Goal: Navigation & Orientation: Find specific page/section

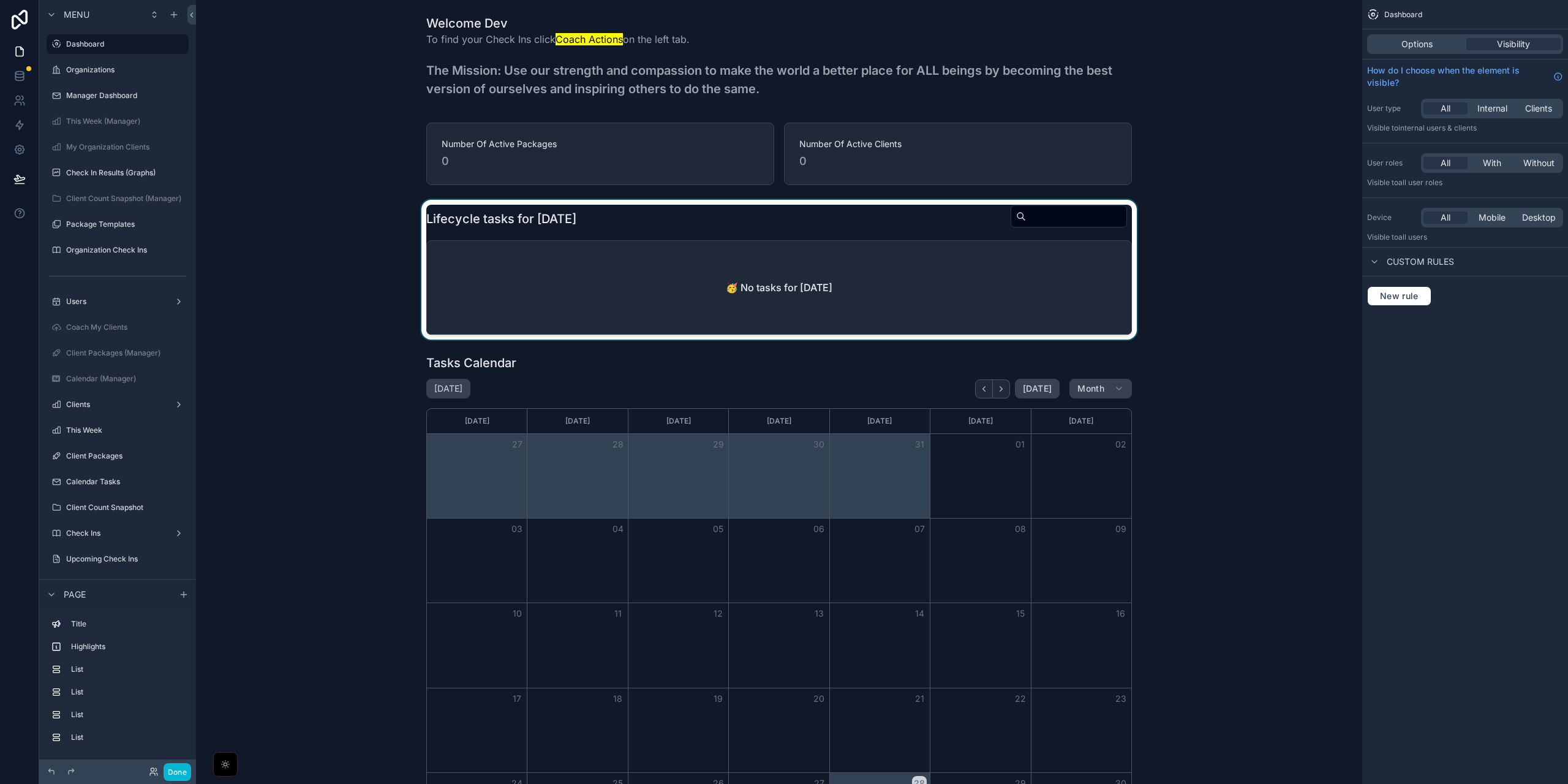
click at [575, 233] on div "scrollable content" at bounding box center [779, 270] width 1146 height 140
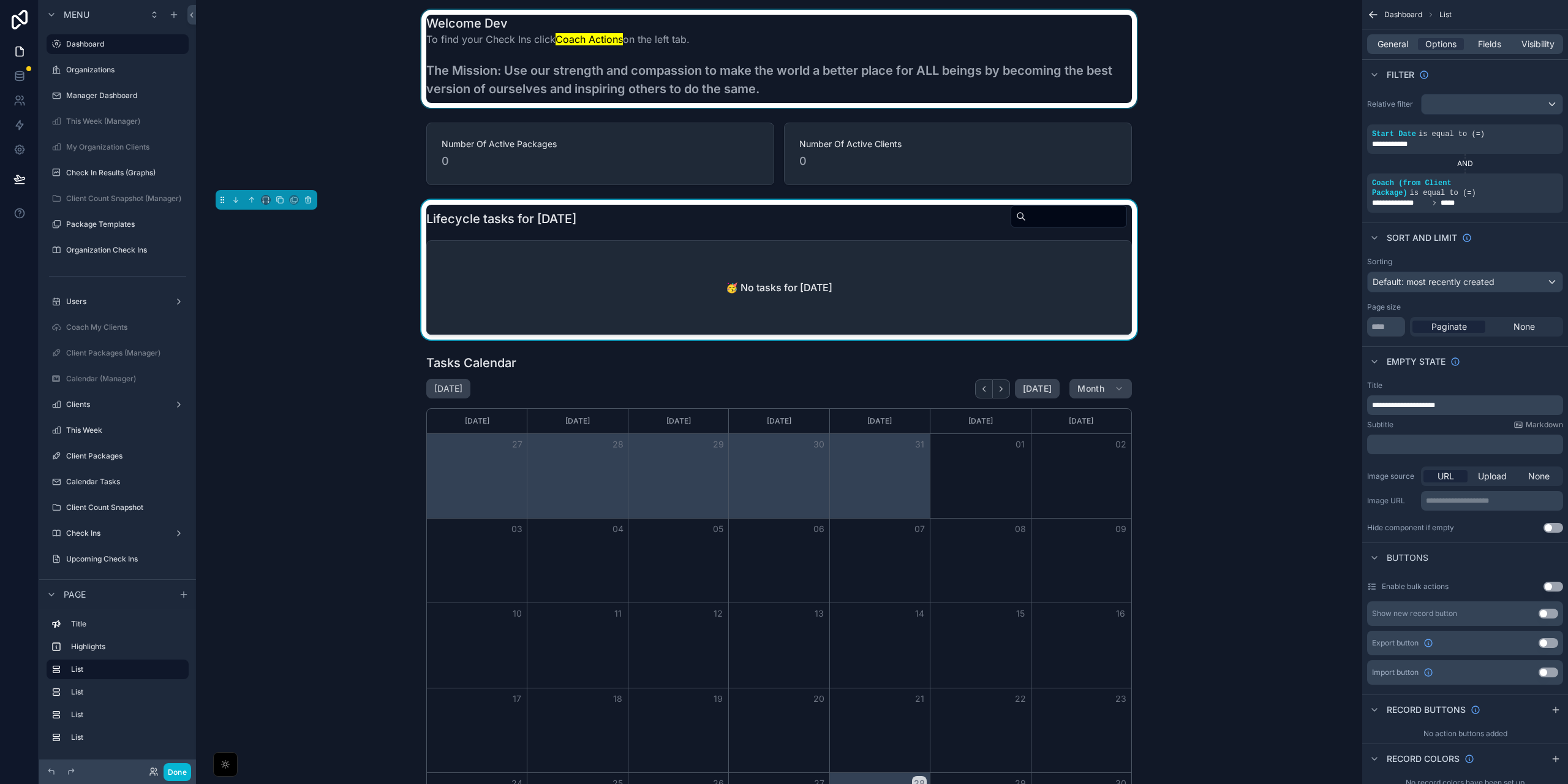
click at [316, 68] on div "scrollable content" at bounding box center [779, 58] width 1146 height 98
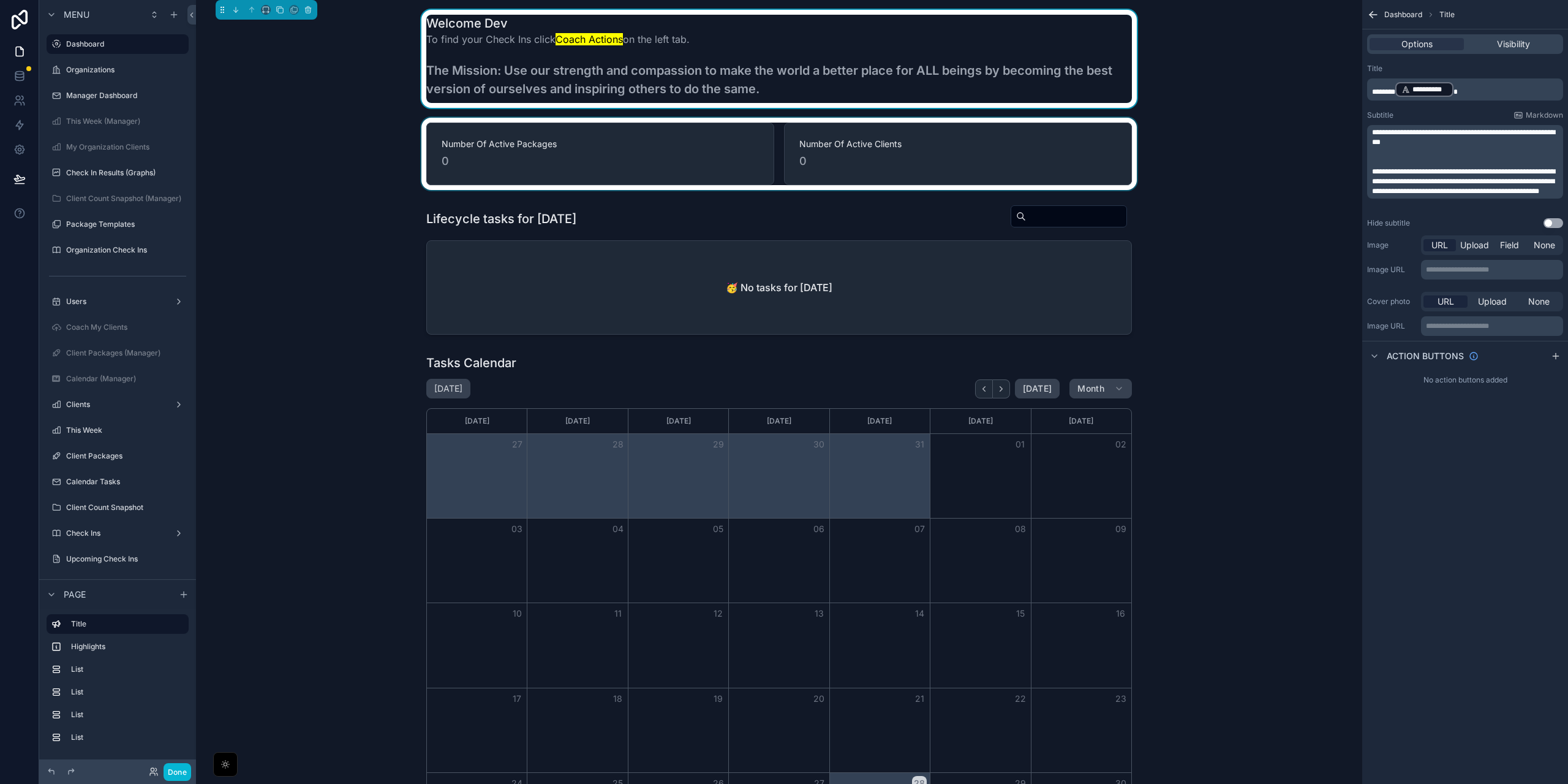
click at [1159, 169] on div "scrollable content" at bounding box center [779, 154] width 1146 height 72
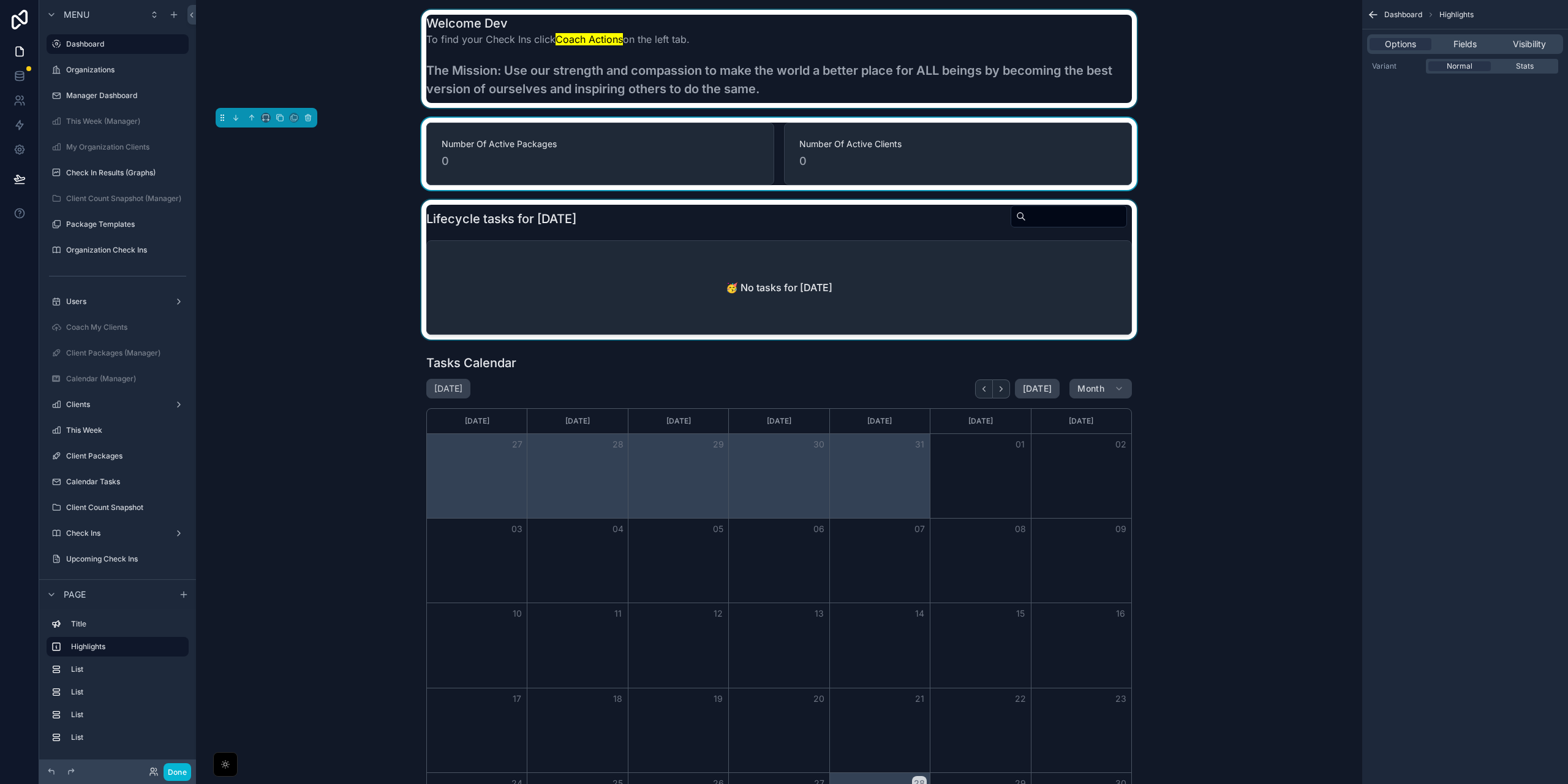
click at [1254, 274] on div "scrollable content" at bounding box center [779, 270] width 1146 height 140
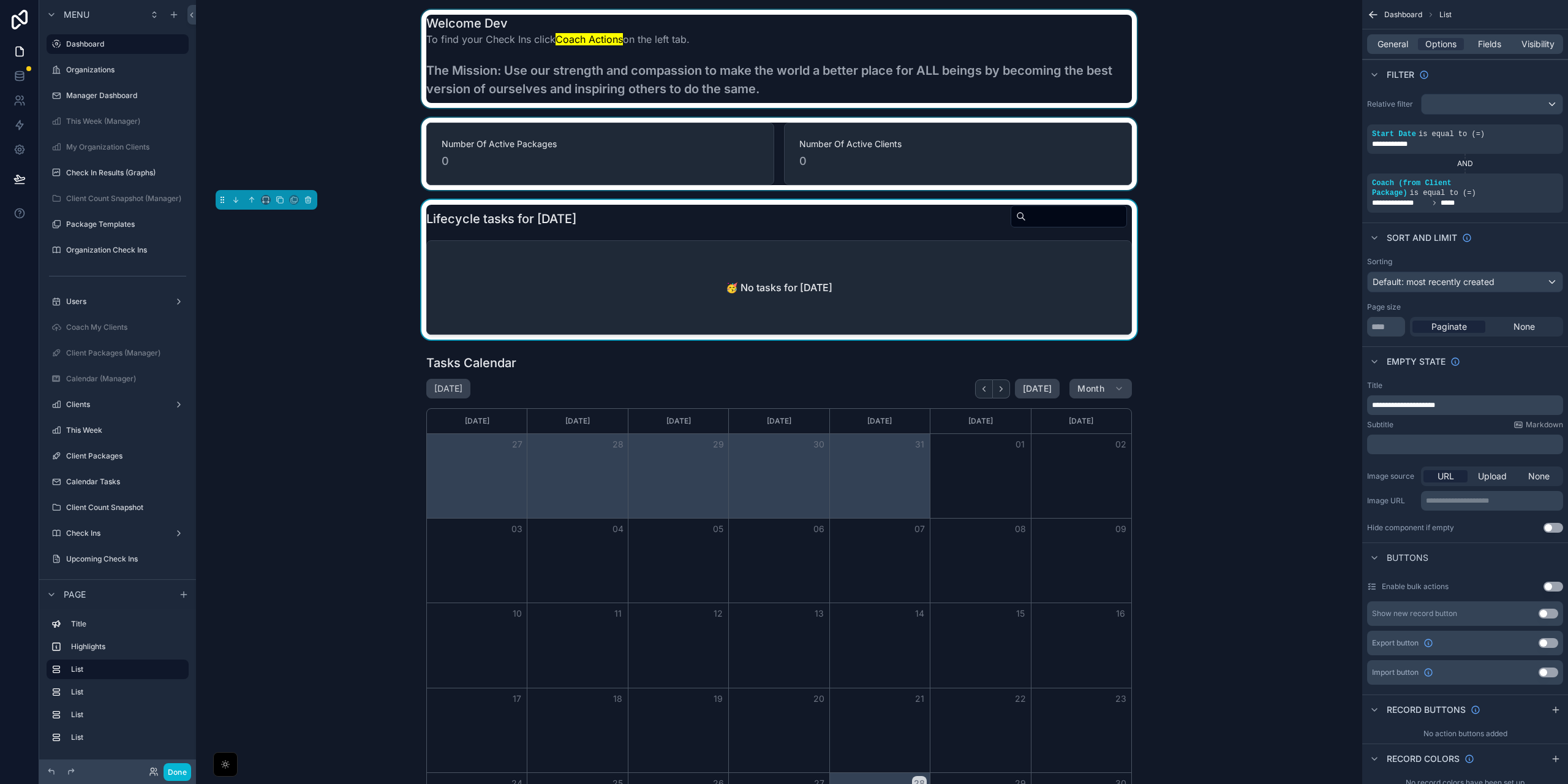
click at [1319, 137] on div "scrollable content" at bounding box center [779, 154] width 1146 height 72
click at [1319, 137] on div "Number Of Active Packages 0 Number Of Active Clients 0" at bounding box center [779, 154] width 1146 height 72
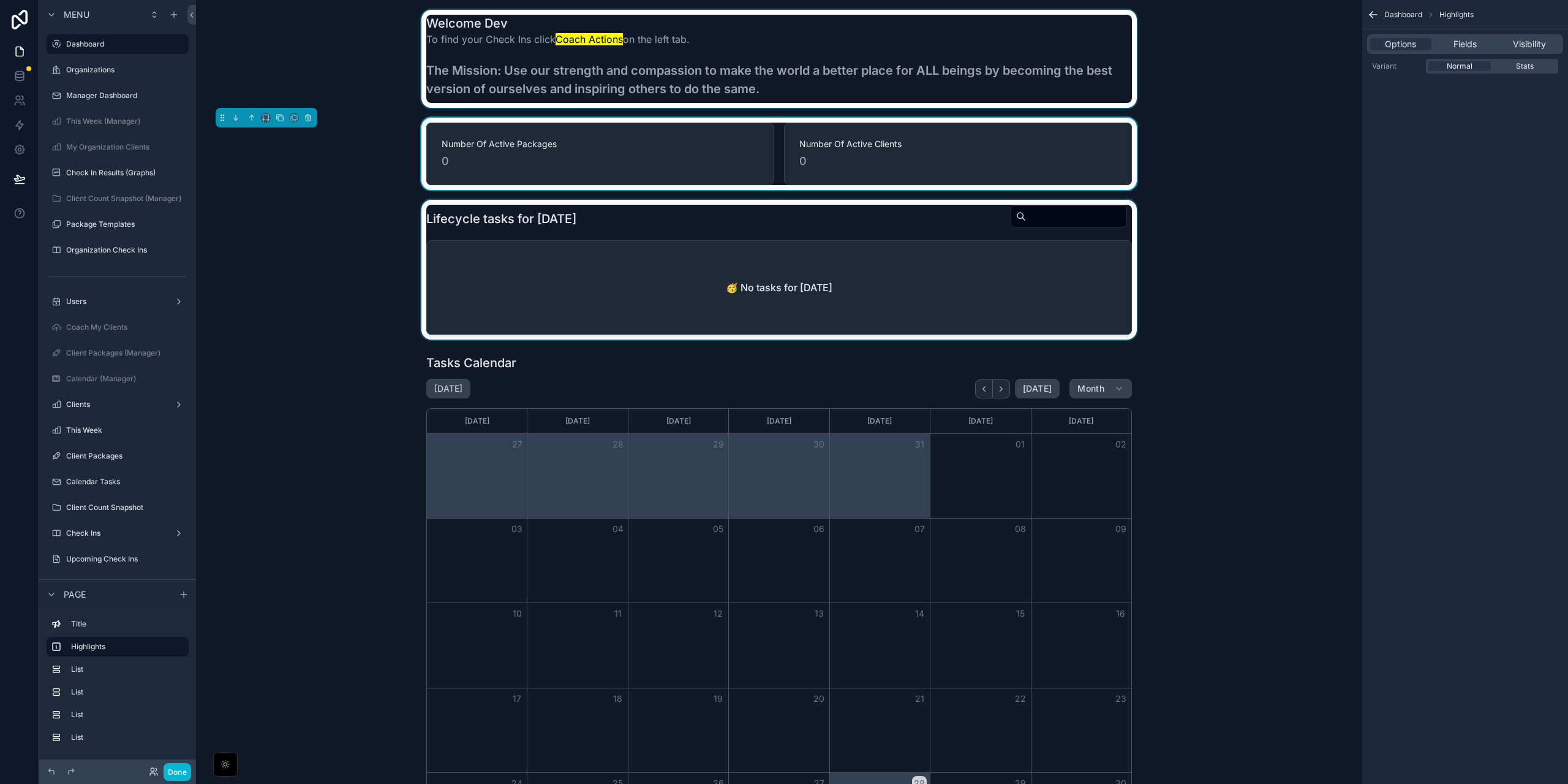
click at [1319, 137] on div "Number Of Active Packages 0 Number Of Active Clients 0" at bounding box center [779, 154] width 1146 height 72
click at [1307, 75] on div "scrollable content" at bounding box center [779, 58] width 1146 height 98
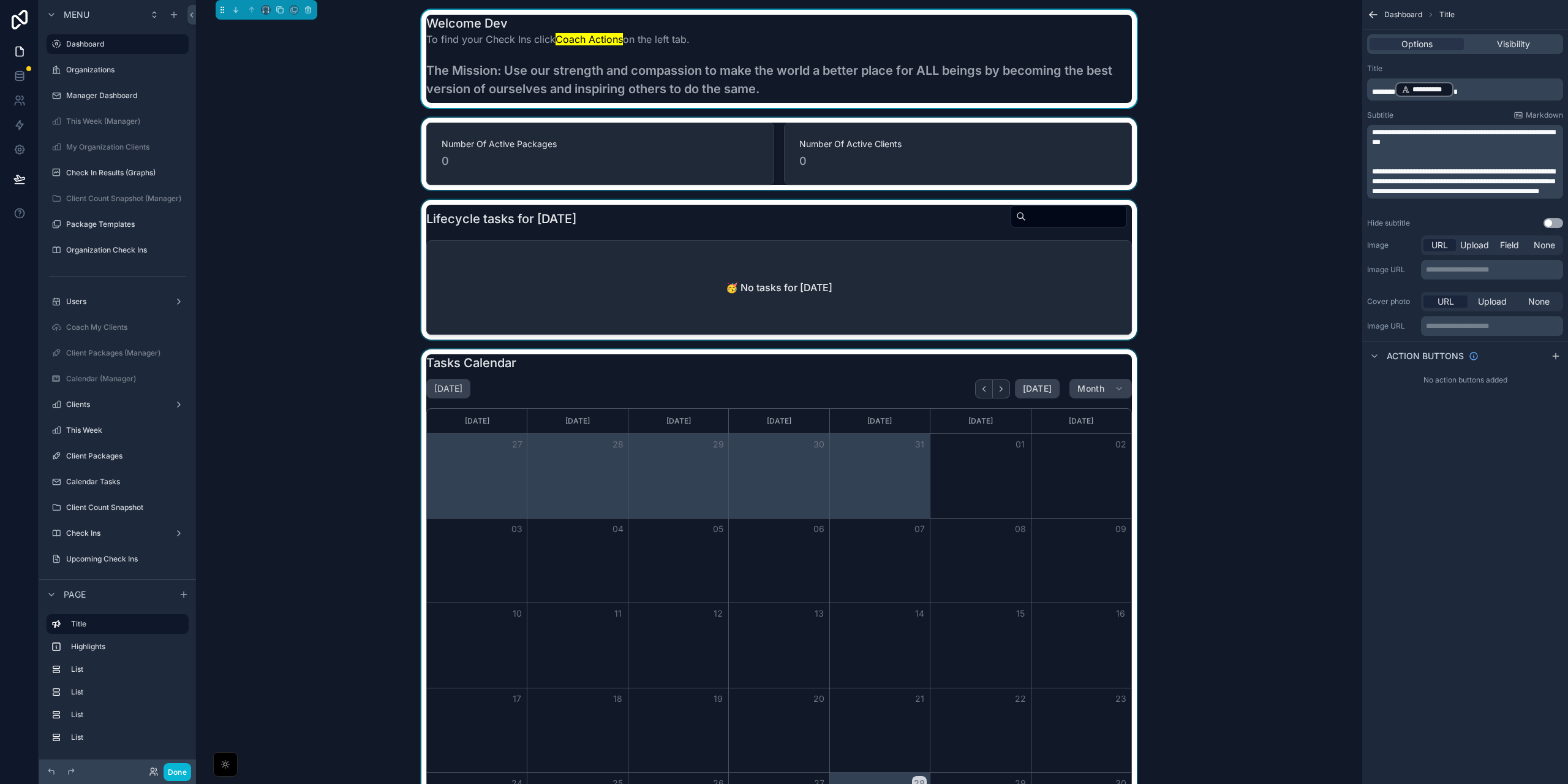
scroll to position [306, 0]
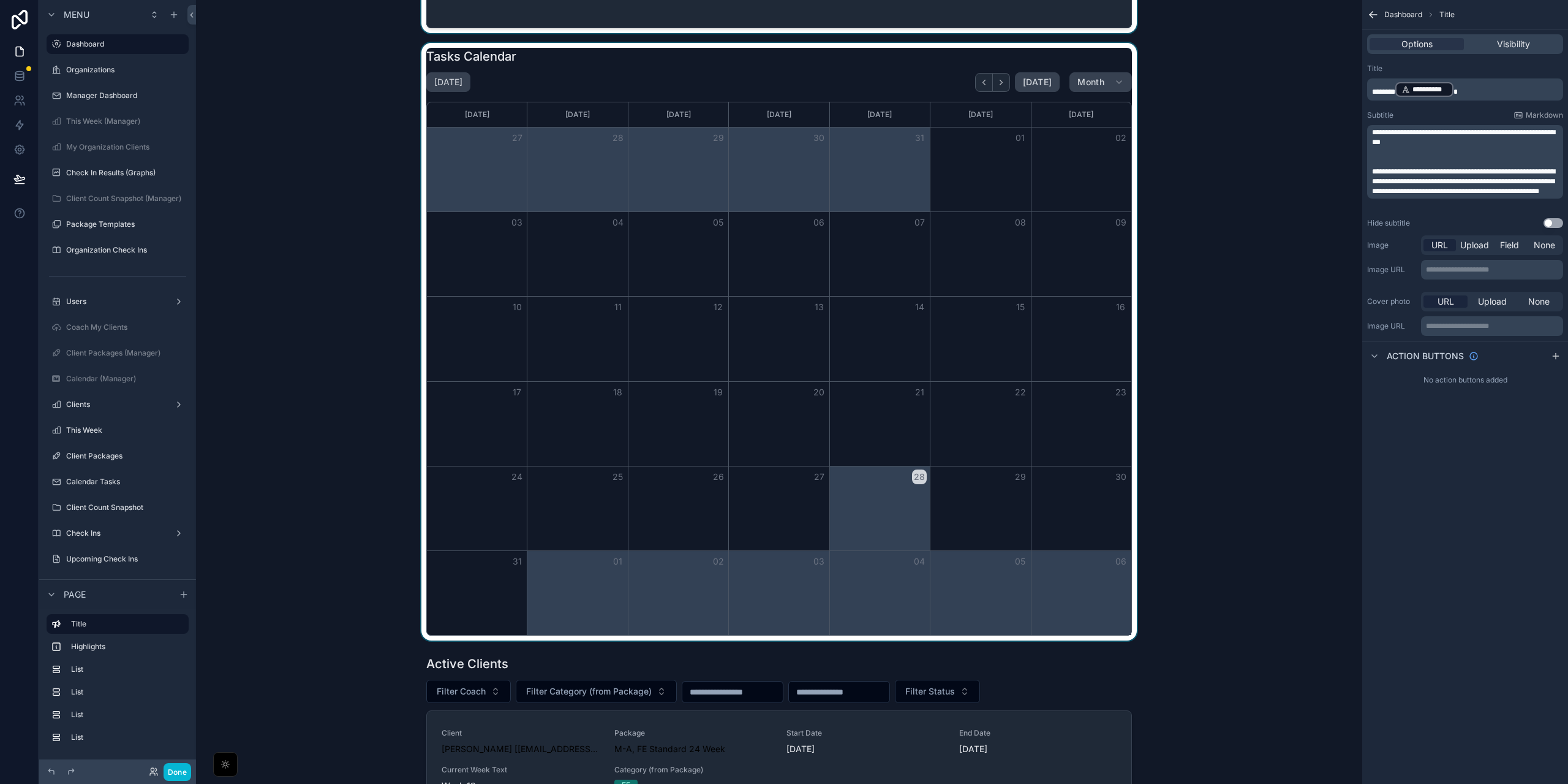
click at [471, 199] on div "scrollable content" at bounding box center [779, 341] width 1146 height 597
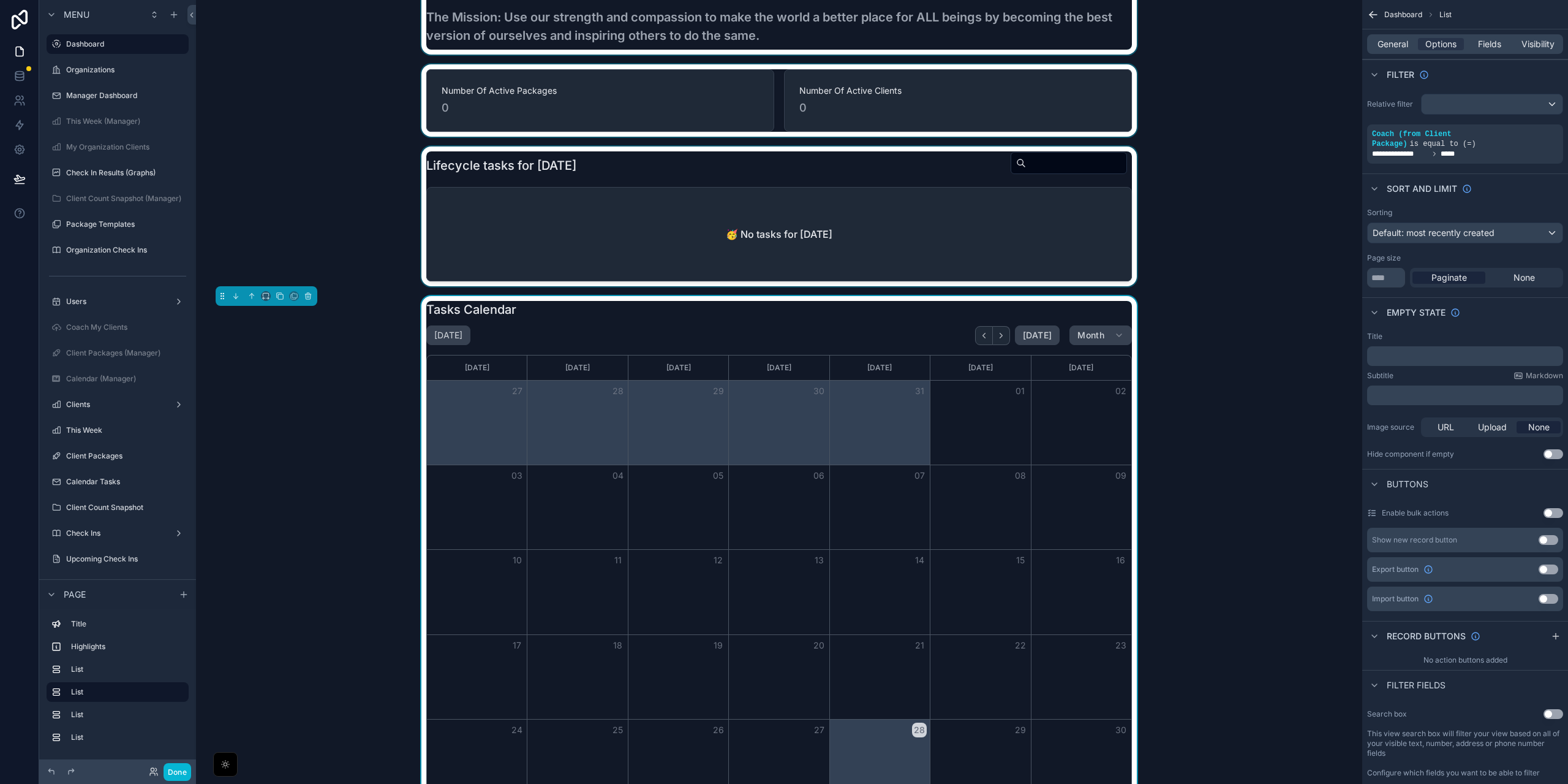
scroll to position [0, 0]
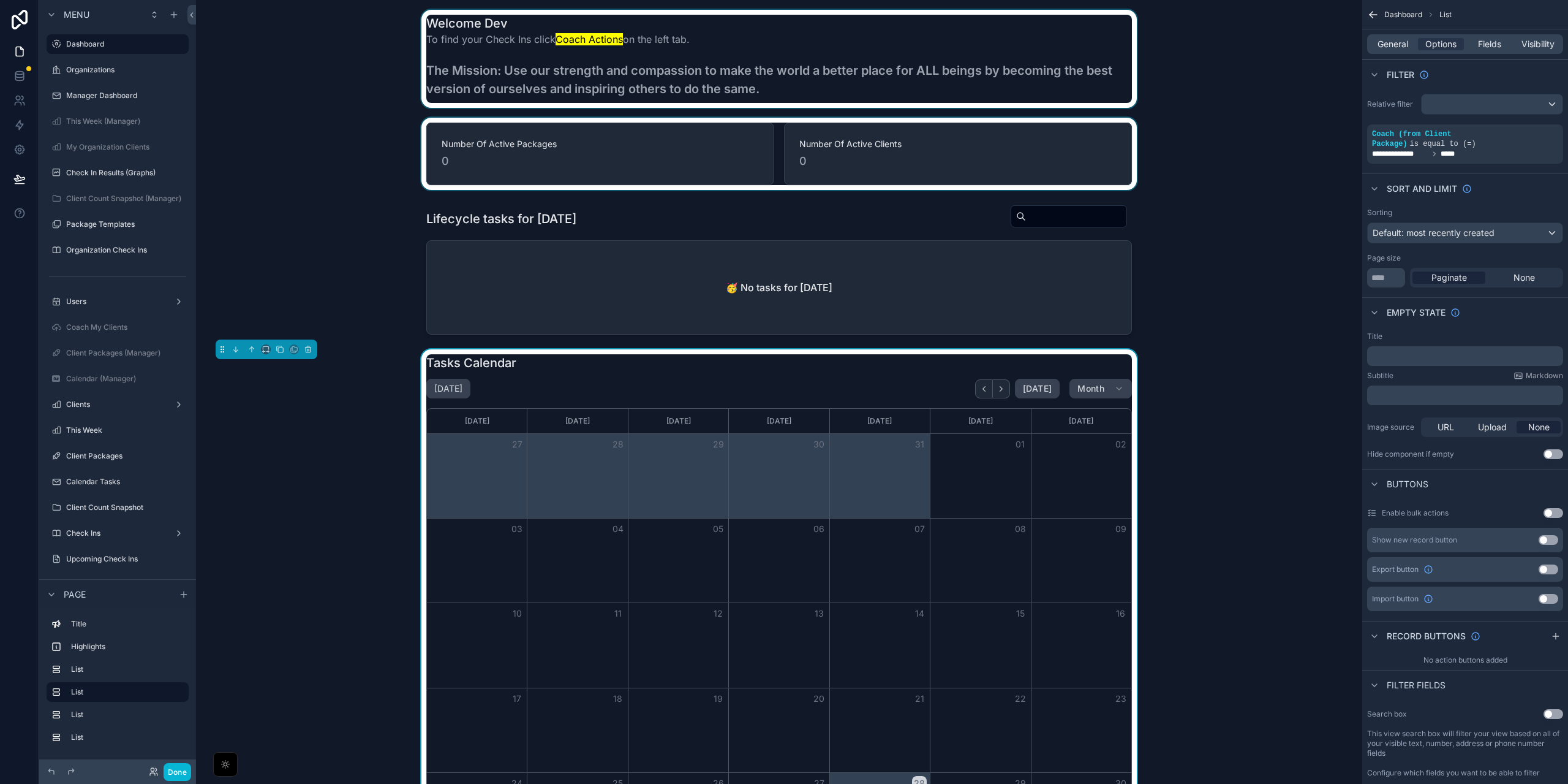
click at [289, 128] on div "scrollable content" at bounding box center [779, 154] width 1146 height 72
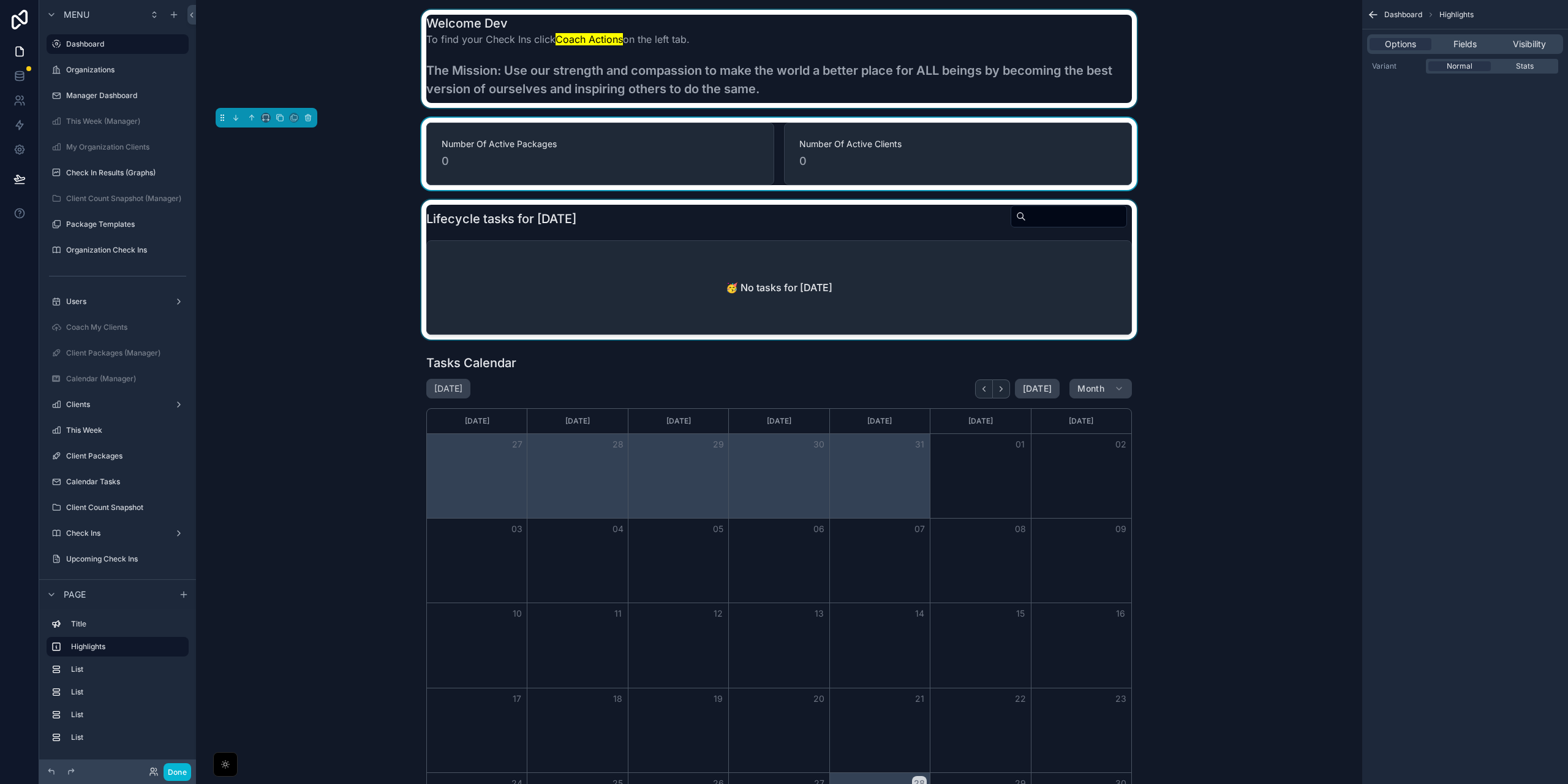
click at [506, 290] on div "scrollable content" at bounding box center [779, 270] width 1146 height 140
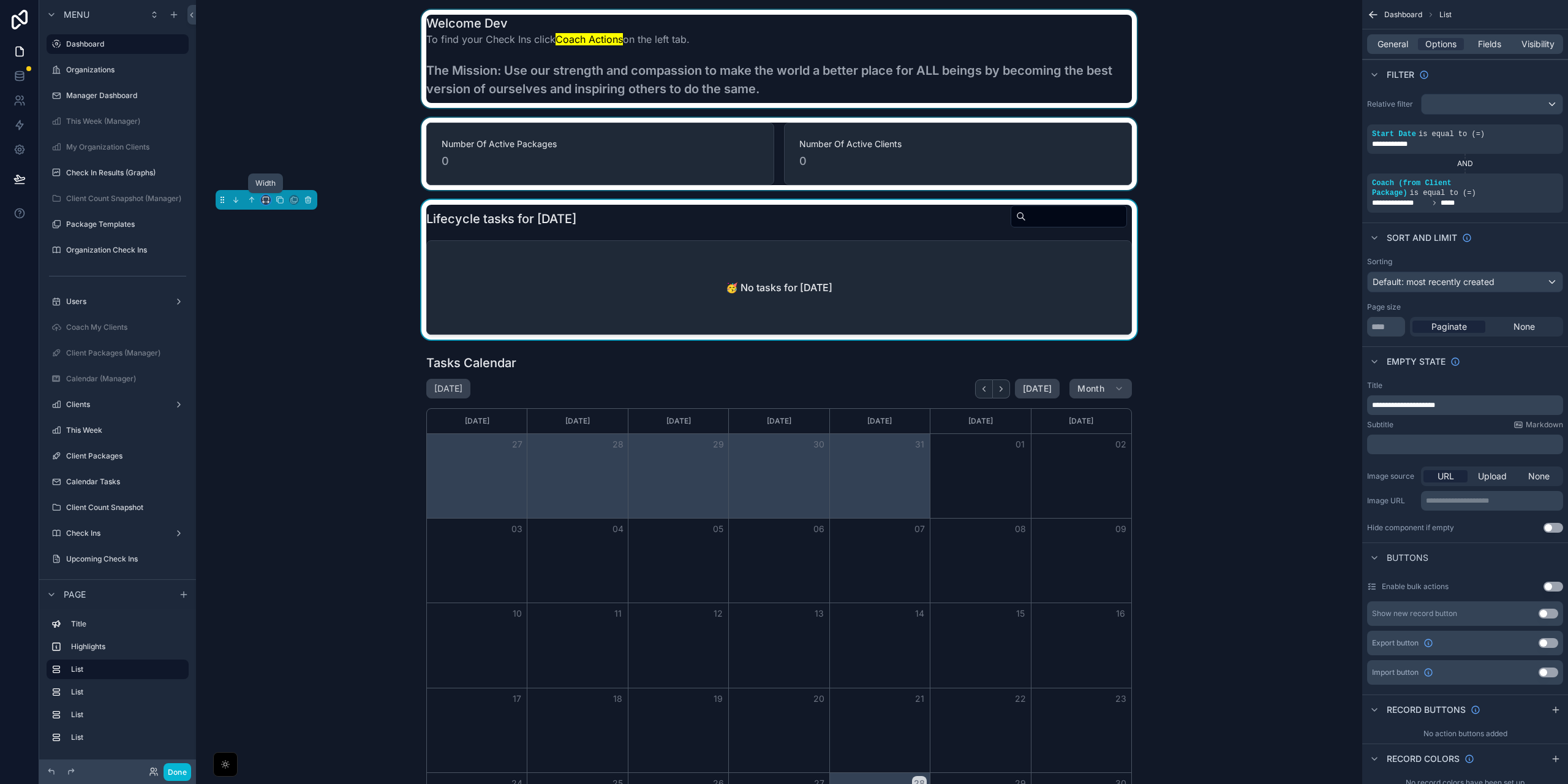
click at [266, 201] on icon "scrollable content" at bounding box center [266, 200] width 8 height 8
click at [295, 64] on div "scrollable content" at bounding box center [784, 392] width 1568 height 784
click at [295, 64] on div "scrollable content" at bounding box center [779, 58] width 1146 height 98
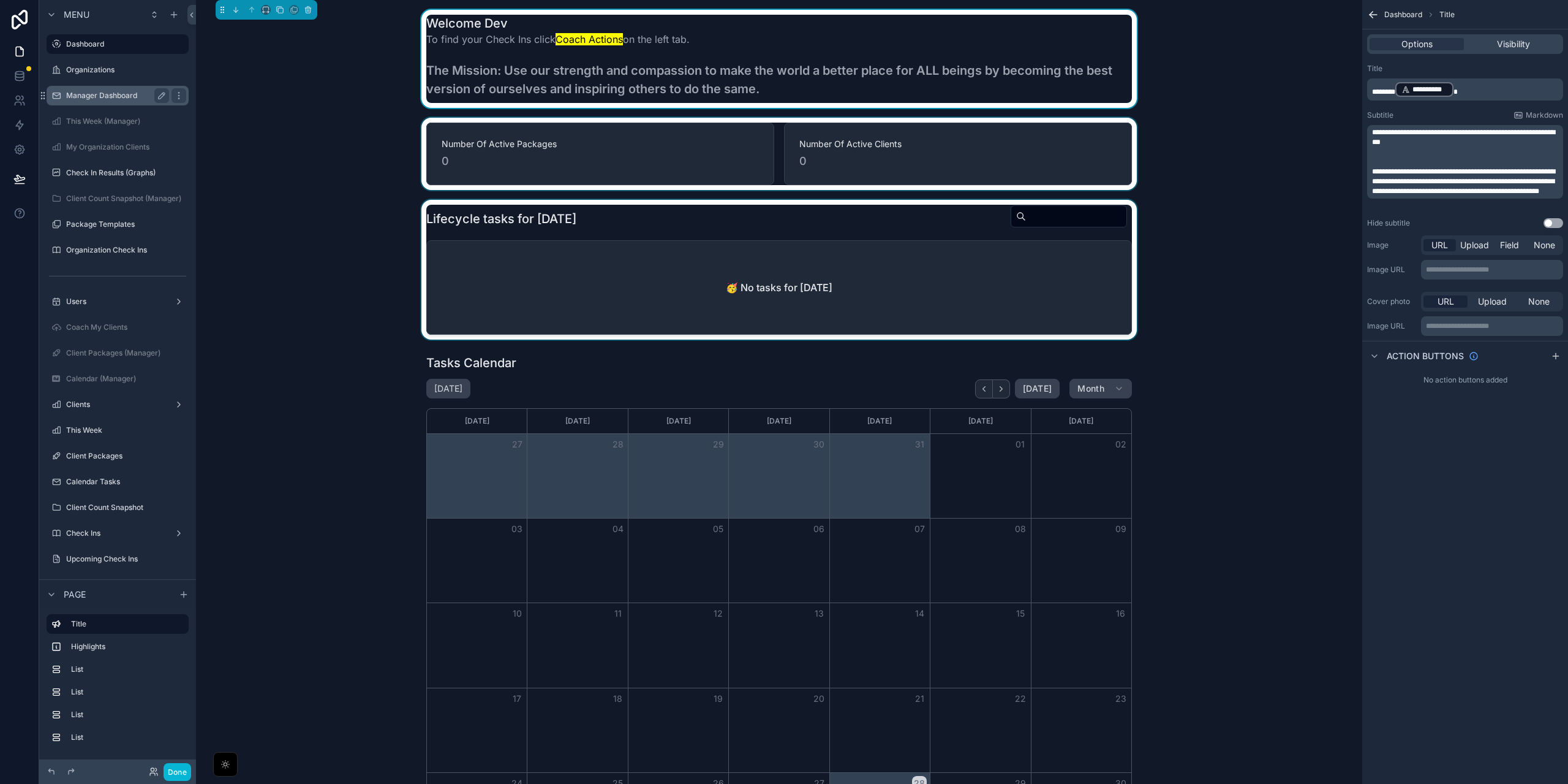
click at [86, 97] on label "Manager Dashboard" at bounding box center [114, 95] width 98 height 10
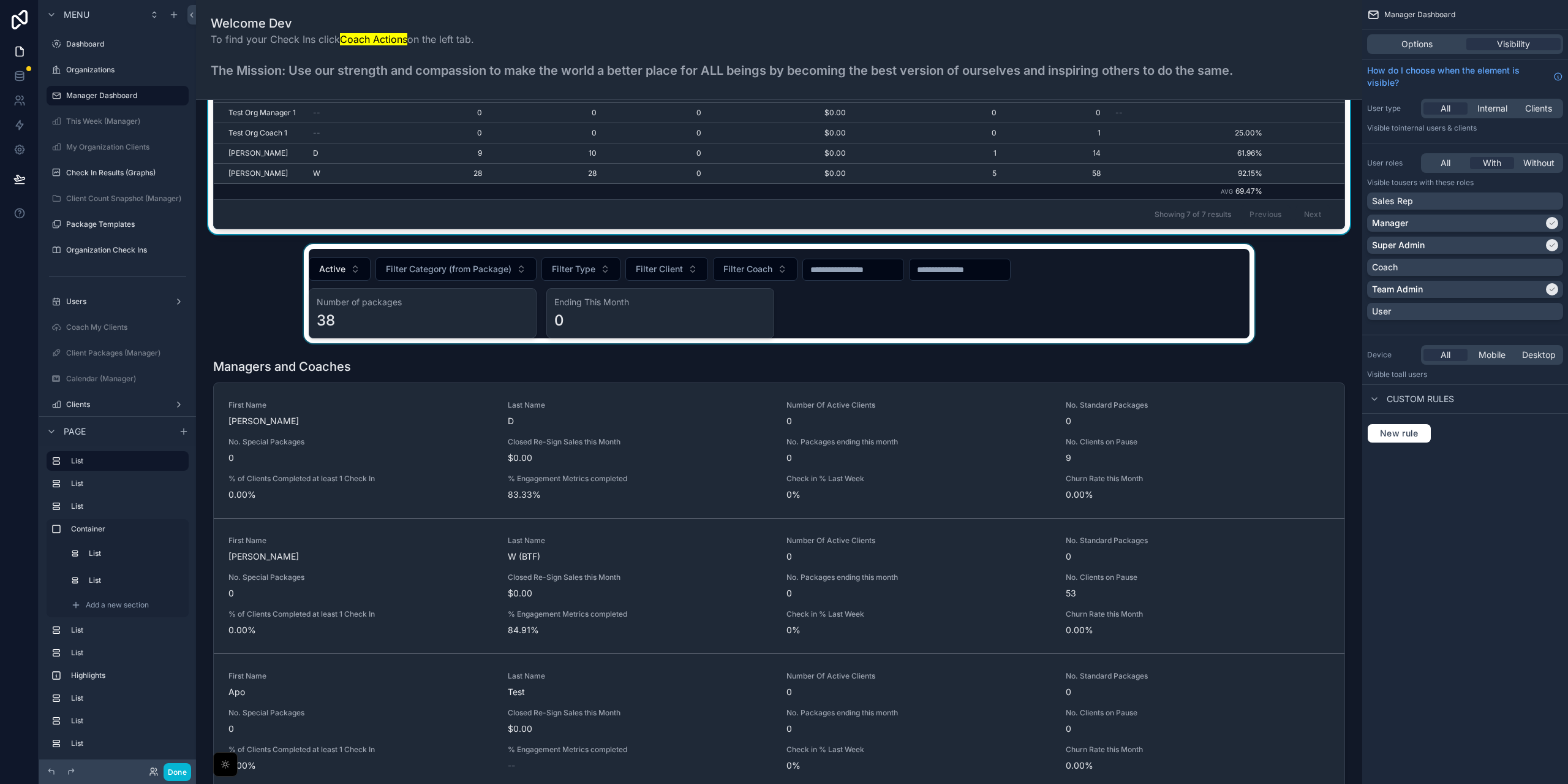
scroll to position [1676, 0]
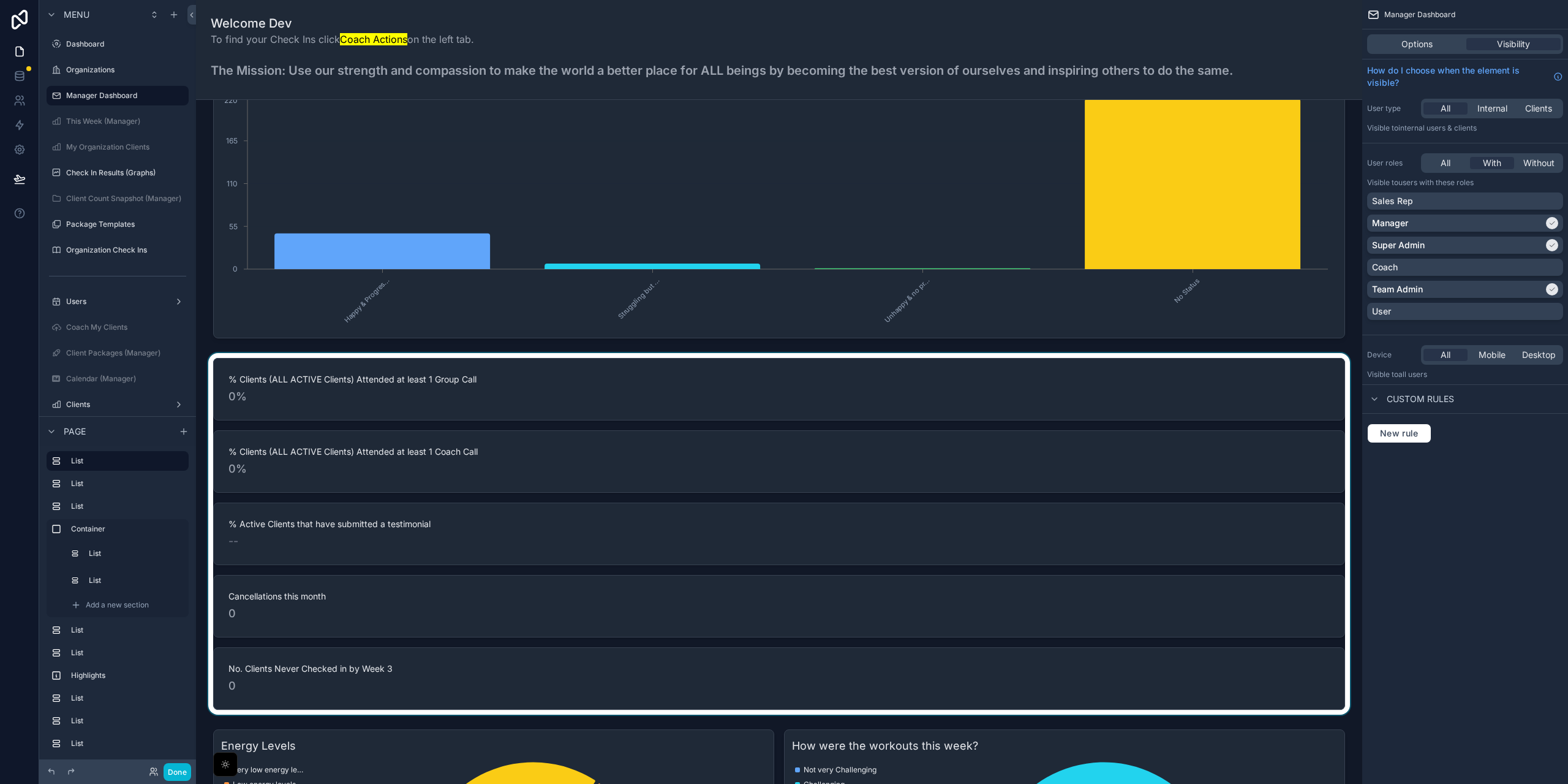
click at [474, 414] on div "scrollable content" at bounding box center [779, 533] width 1146 height 361
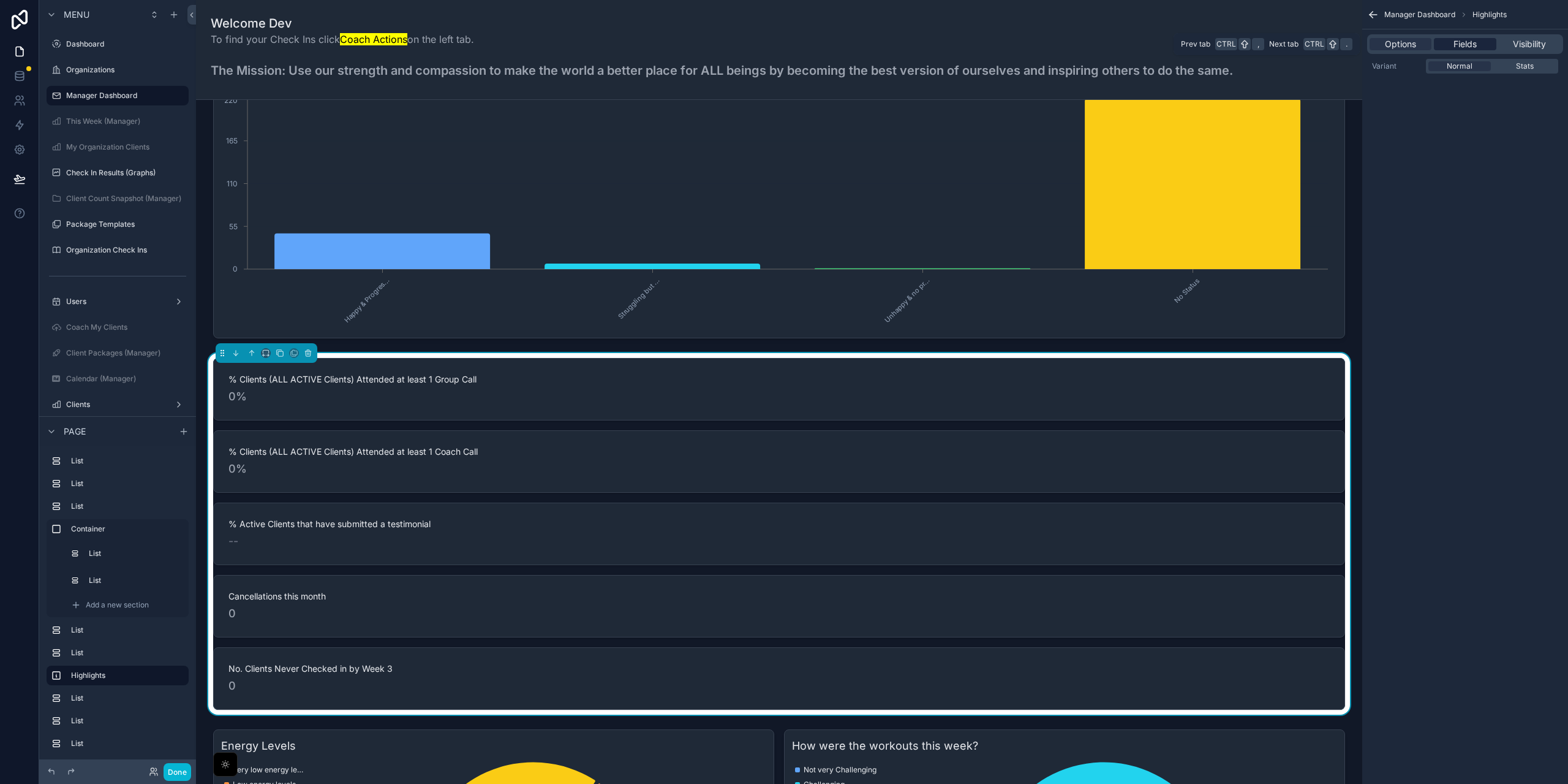
click at [1466, 44] on span "Fields" at bounding box center [1464, 44] width 23 height 12
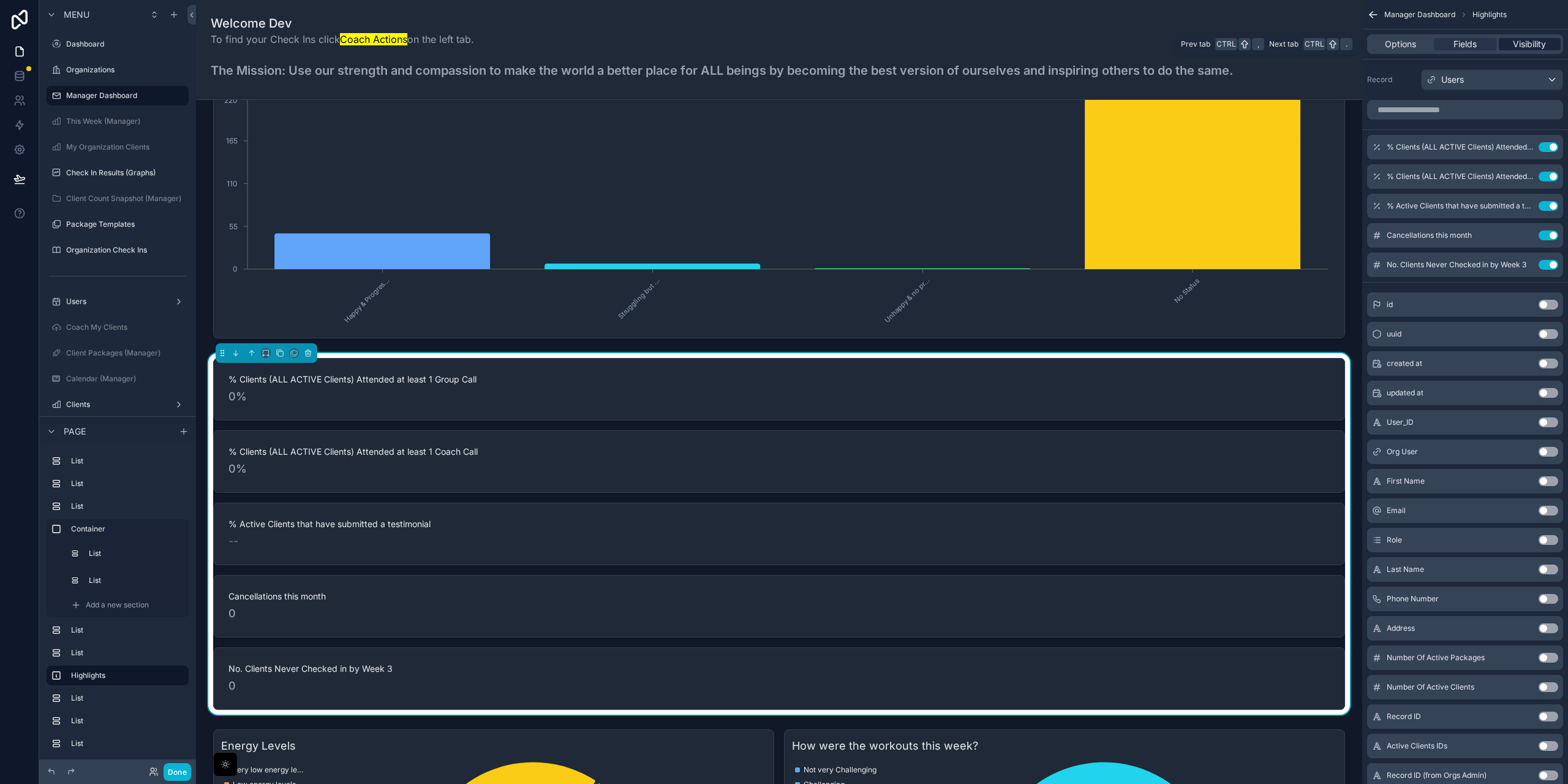
drag, startPoint x: 1511, startPoint y: 42, endPoint x: 1498, endPoint y: 47, distance: 13.9
click at [1510, 42] on div "Visibility" at bounding box center [1529, 44] width 62 height 12
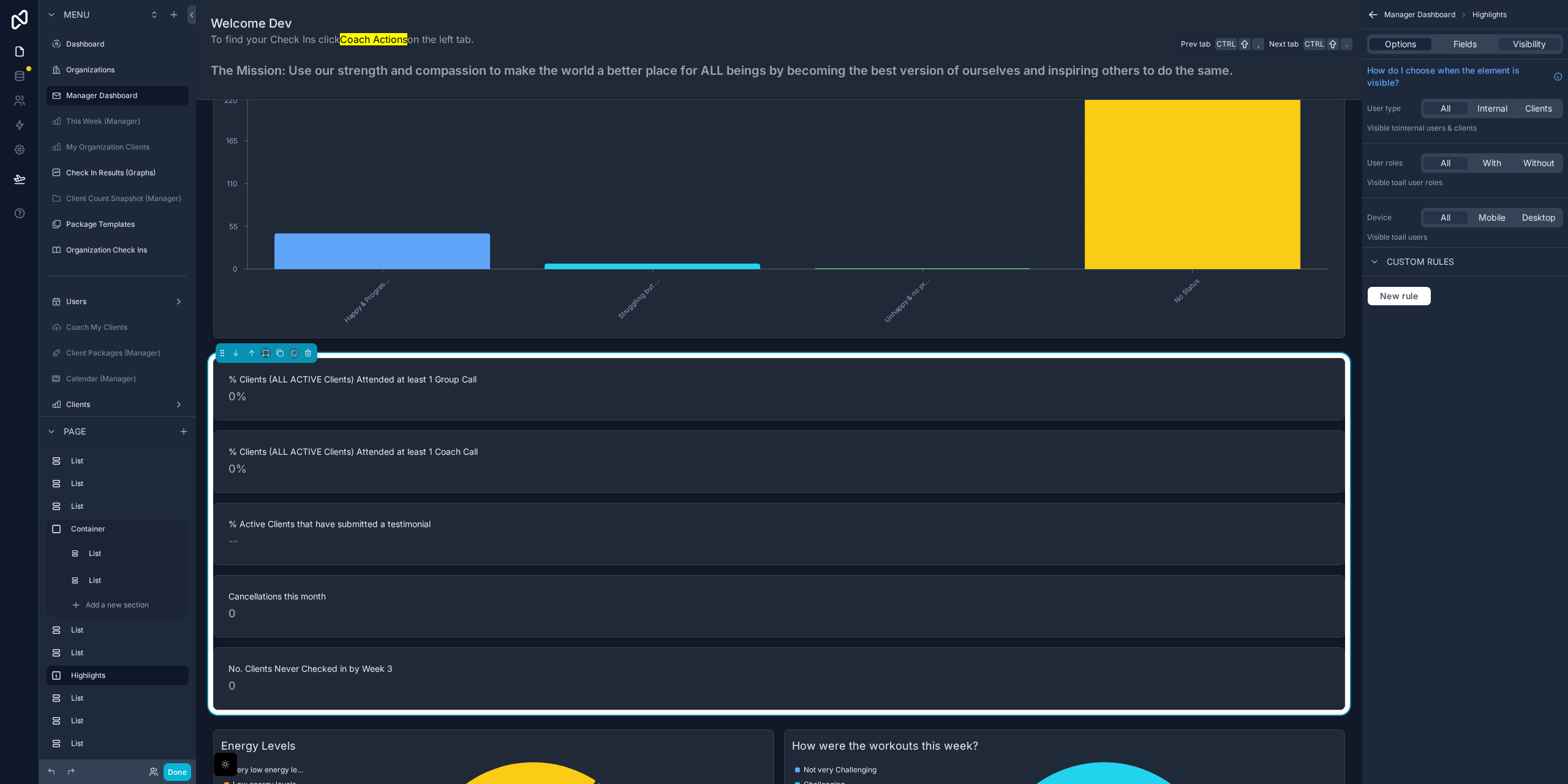
click at [1399, 44] on span "Options" at bounding box center [1400, 44] width 31 height 12
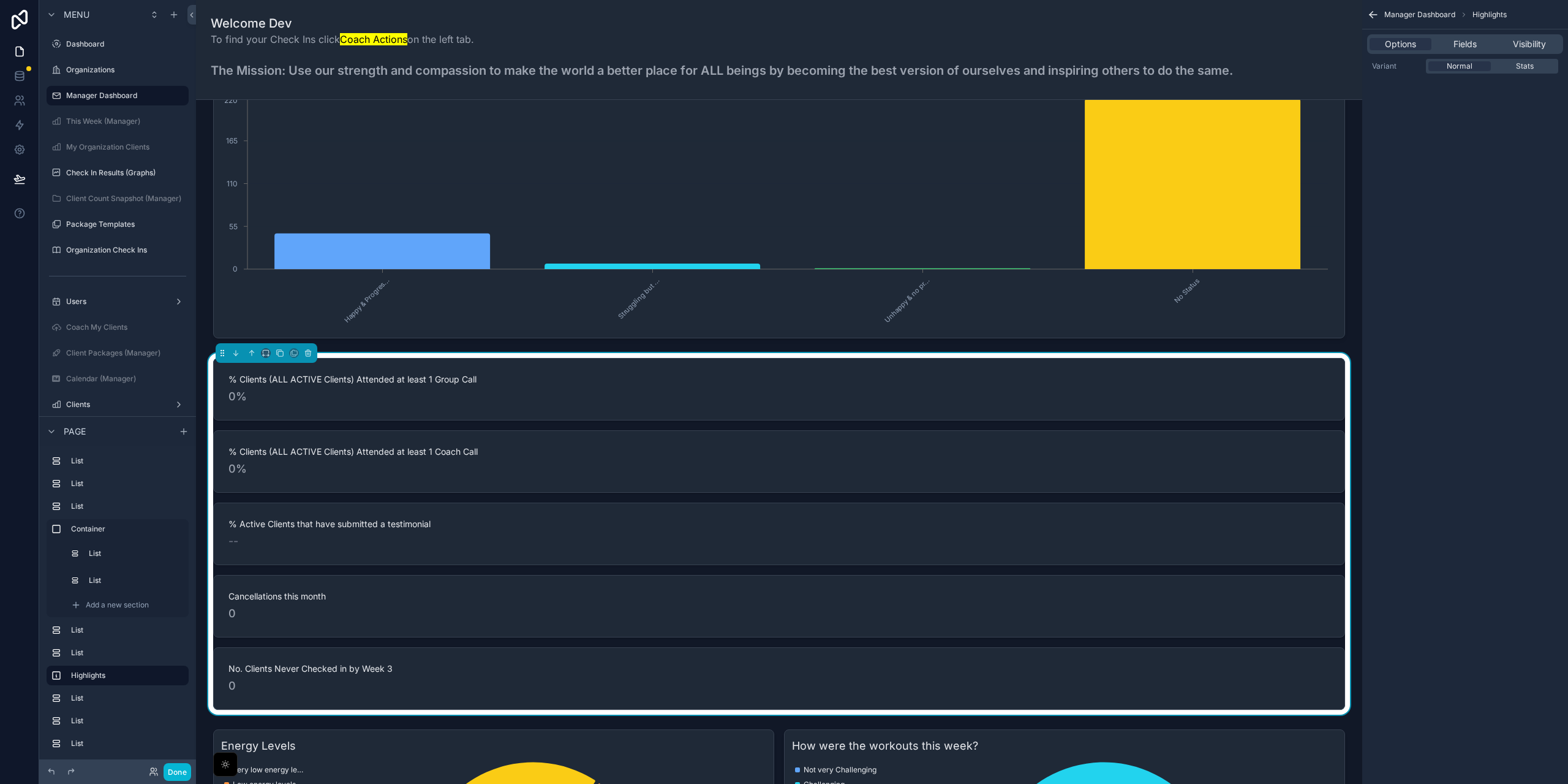
click at [383, 491] on div "% Clients (ALL ACTIVE Clients) Attended at least 1 Coach Call 0%" at bounding box center [779, 462] width 1131 height 63
click at [1449, 39] on div "Fields" at bounding box center [1464, 44] width 62 height 12
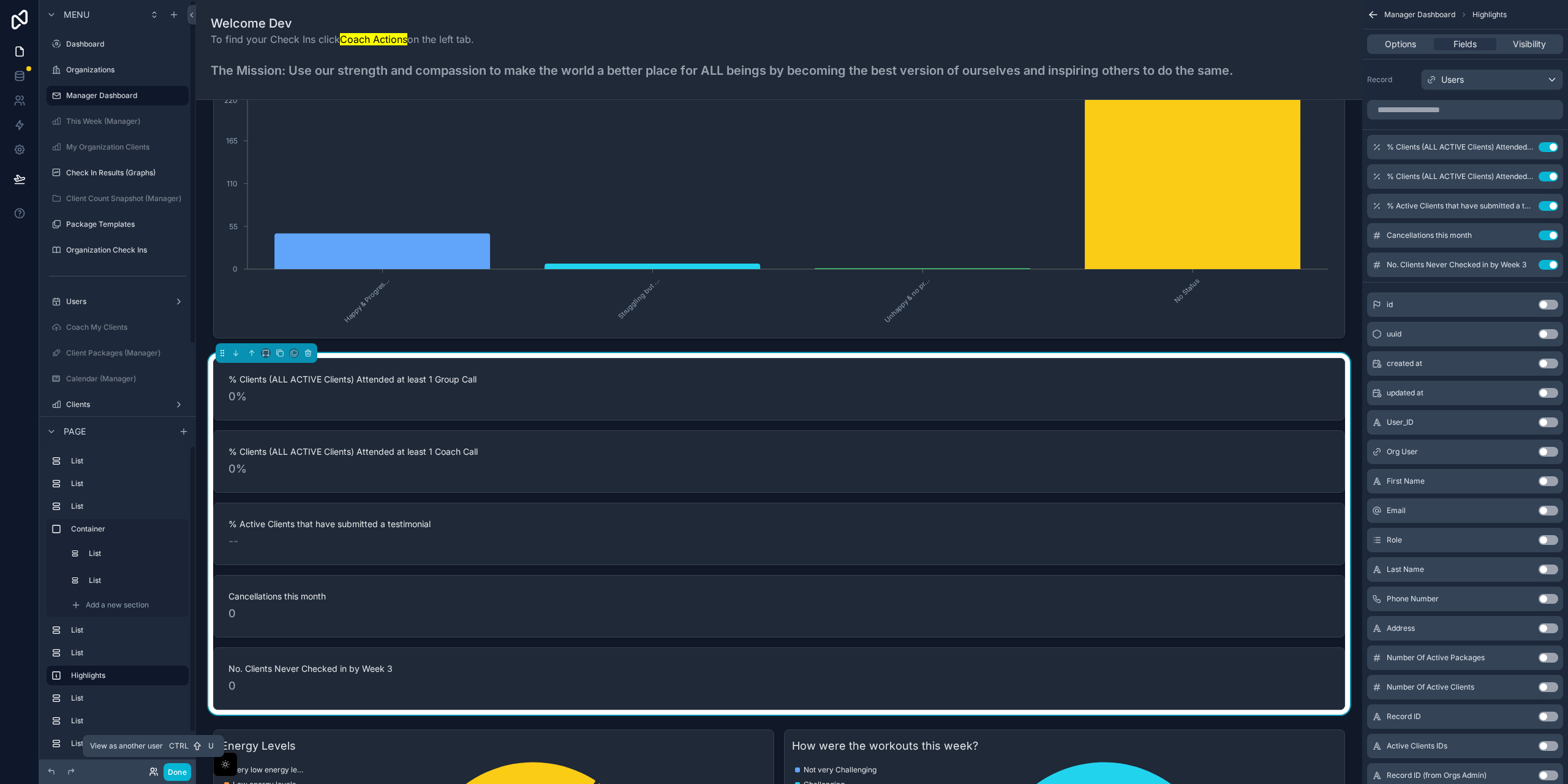
click at [149, 772] on icon at bounding box center [154, 772] width 10 height 10
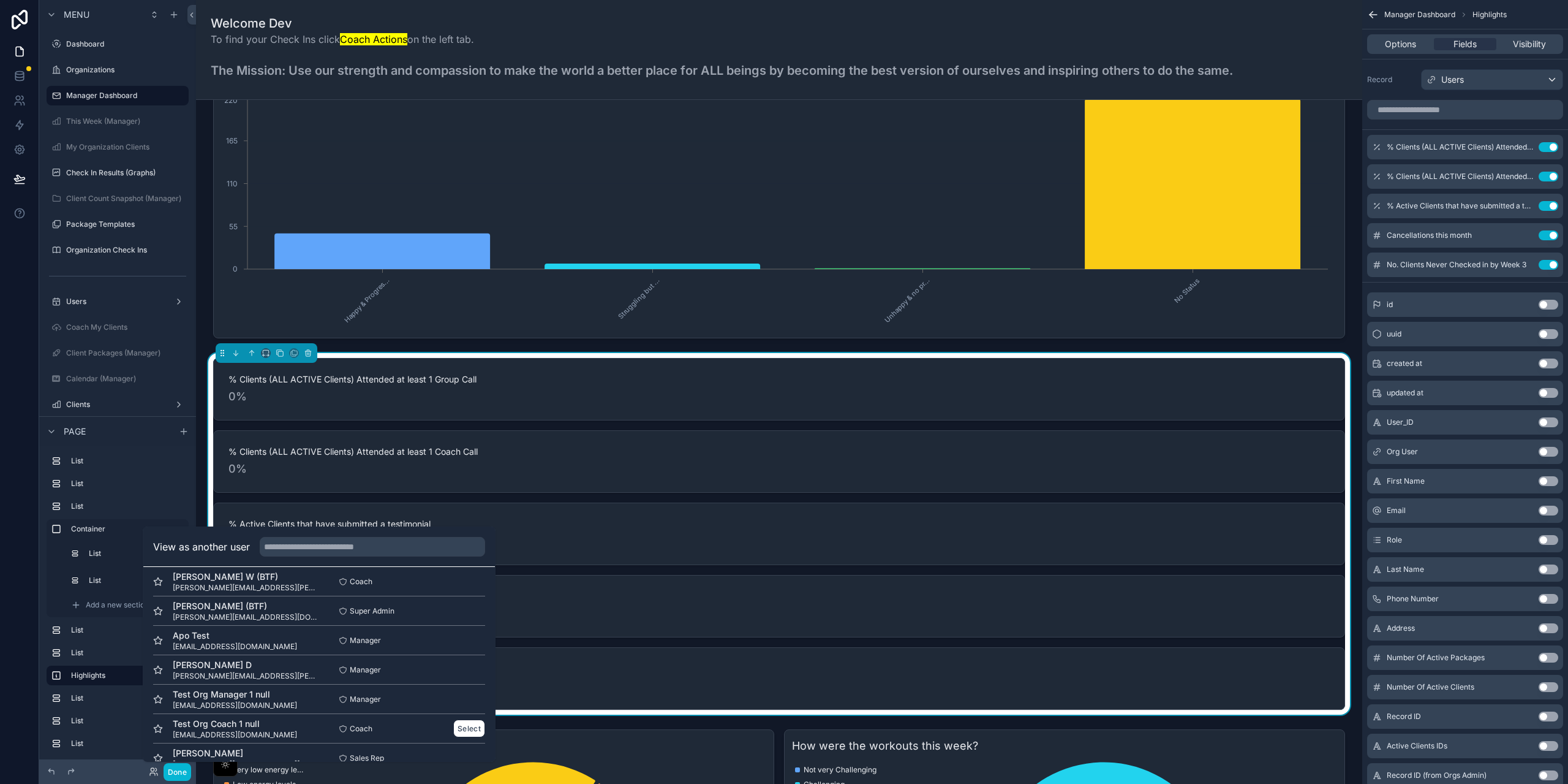
scroll to position [61, 0]
click at [453, 653] on button "Select" at bounding box center [469, 648] width 32 height 18
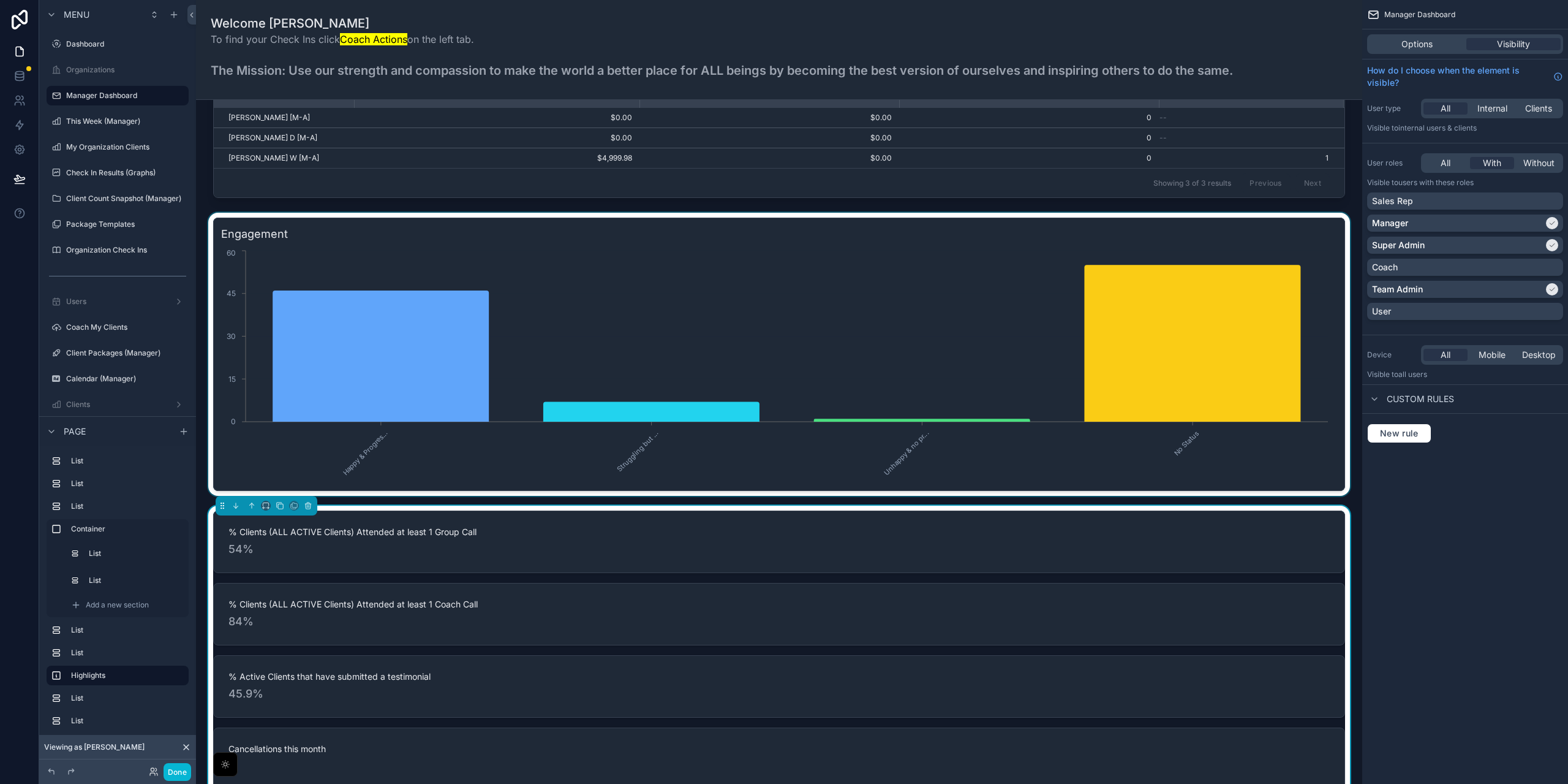
scroll to position [1226, 0]
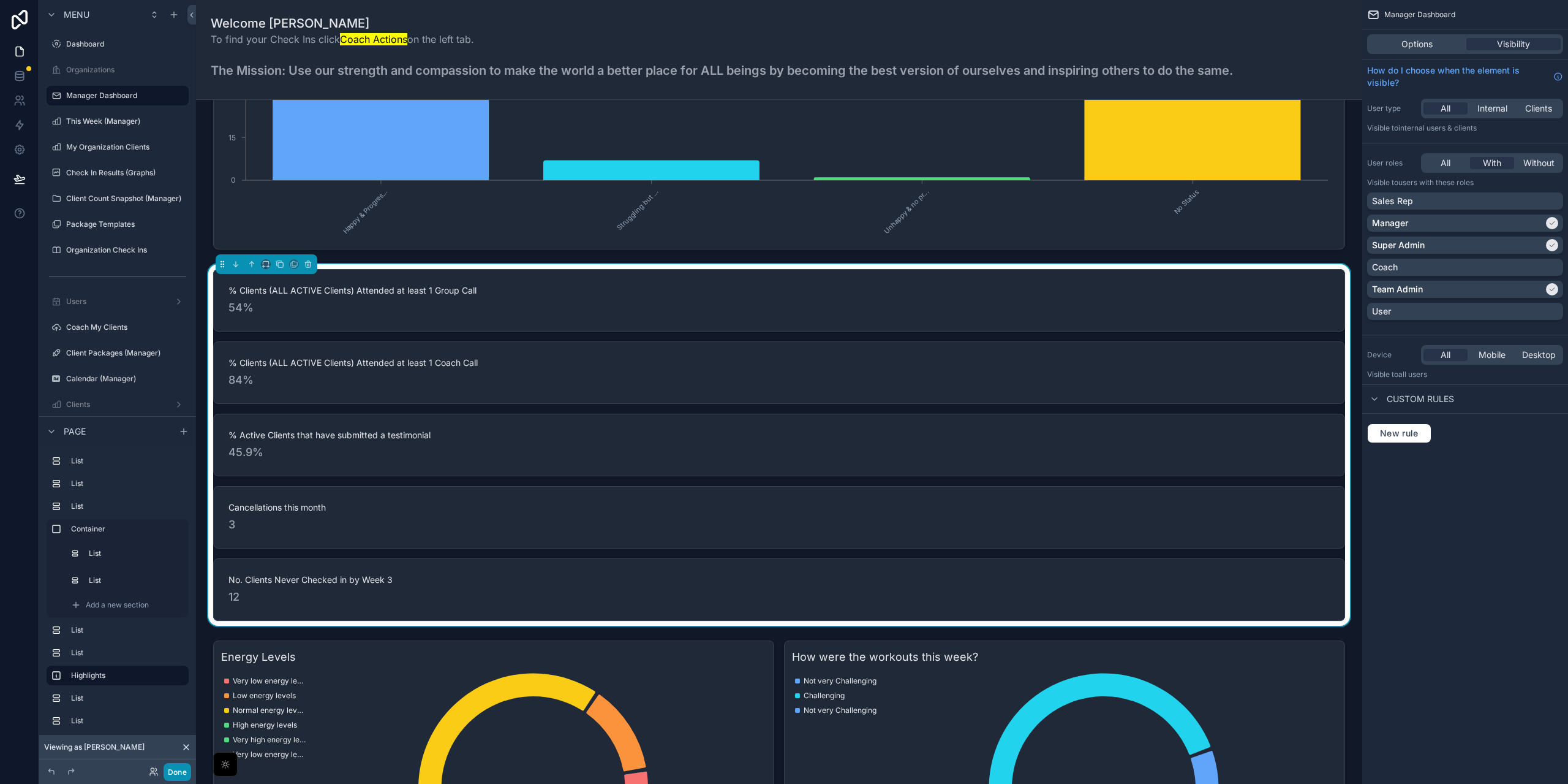
drag, startPoint x: 179, startPoint y: 767, endPoint x: 178, endPoint y: 783, distance: 16.0
click at [180, 767] on button "Done" at bounding box center [178, 772] width 28 height 18
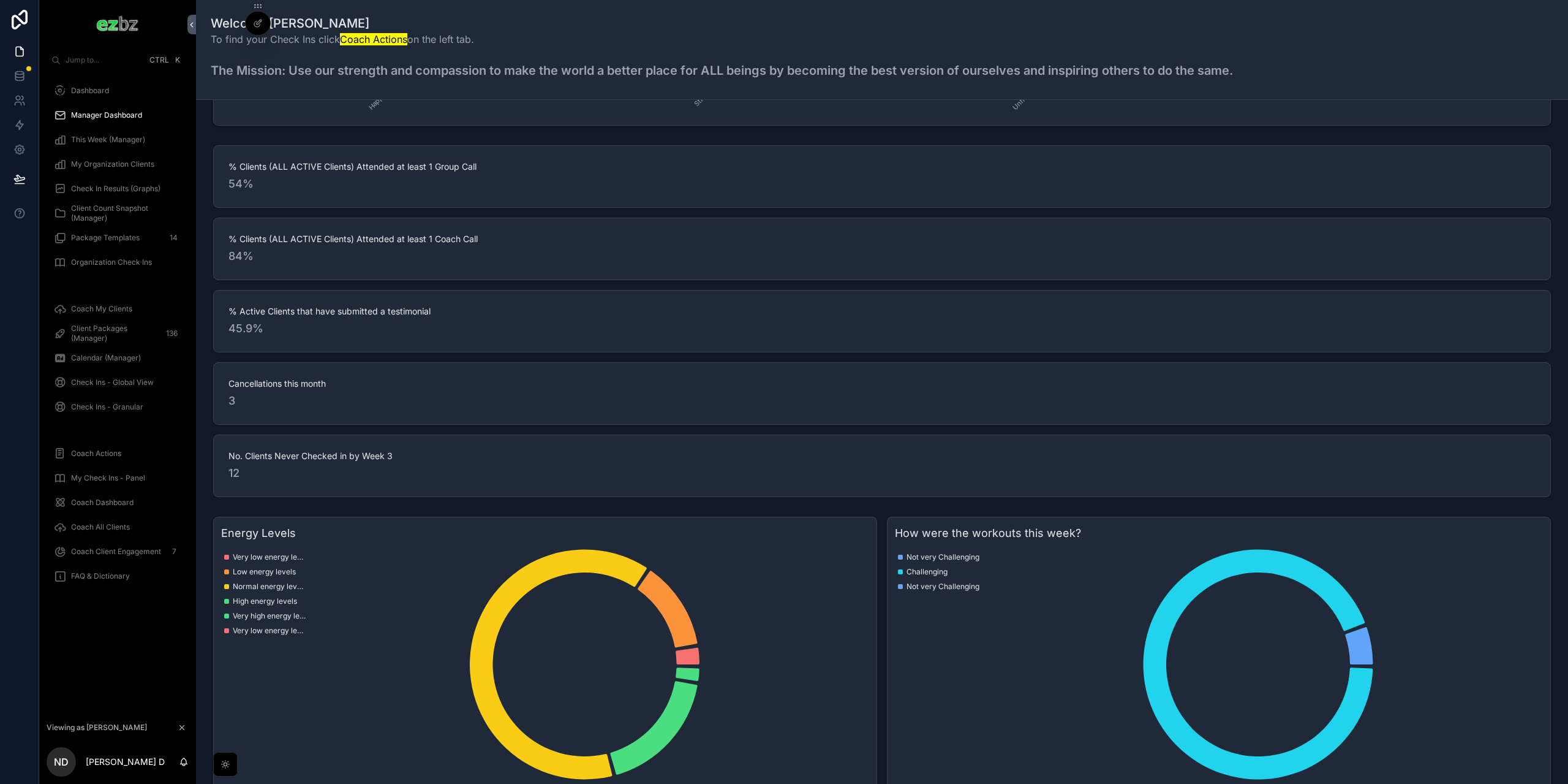
drag, startPoint x: 1308, startPoint y: 307, endPoint x: 1303, endPoint y: 316, distance: 10.3
click at [1308, 307] on span "% Active Clients that have submitted a testimonial" at bounding box center [881, 311] width 1307 height 12
